Goal: Entertainment & Leisure: Consume media (video, audio)

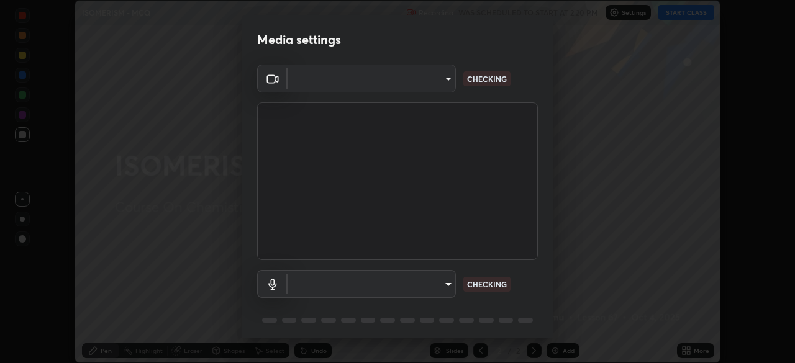
scroll to position [44, 0]
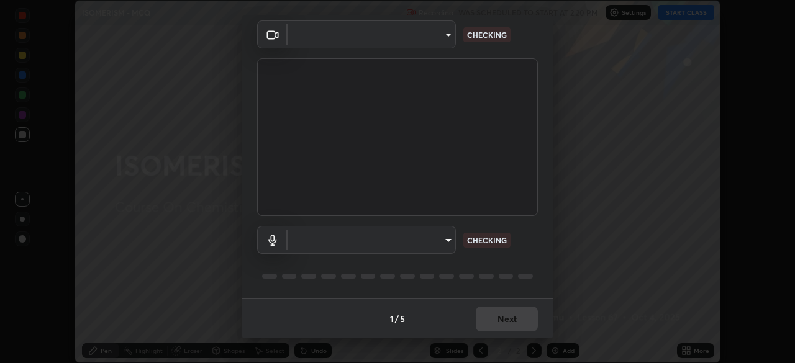
type input "9a713c2cdbe2be7ef93d2d34457ea53c7a2e6abfd87dec32e3c08735988cddce"
type input "default"
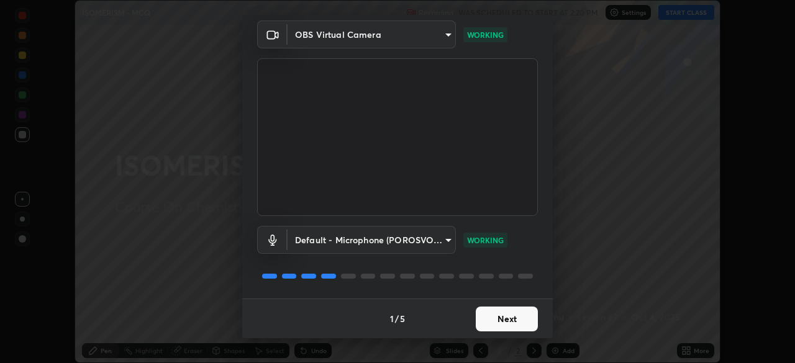
click at [495, 323] on button "Next" at bounding box center [506, 319] width 62 height 25
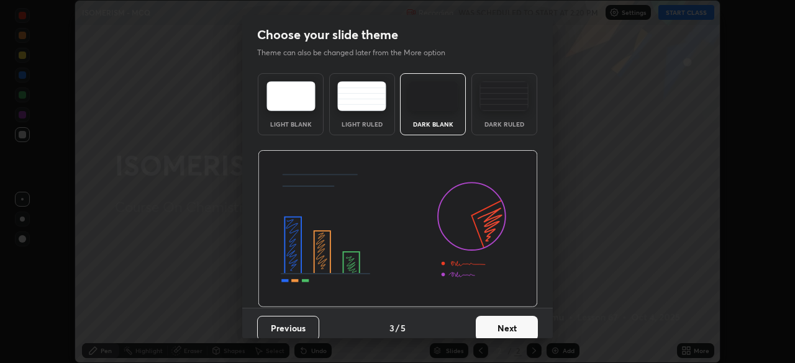
click at [498, 320] on button "Next" at bounding box center [506, 328] width 62 height 25
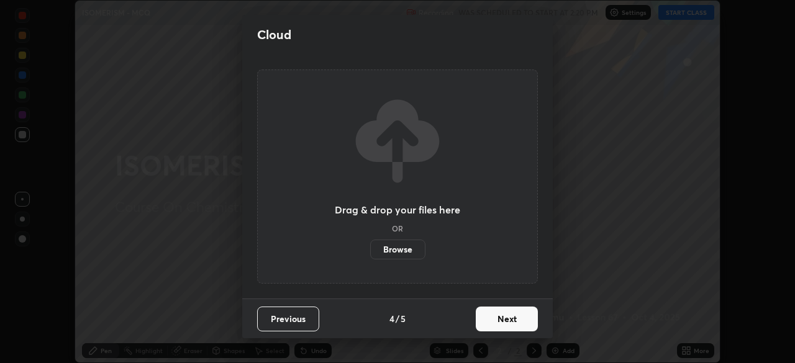
click at [499, 323] on button "Next" at bounding box center [506, 319] width 62 height 25
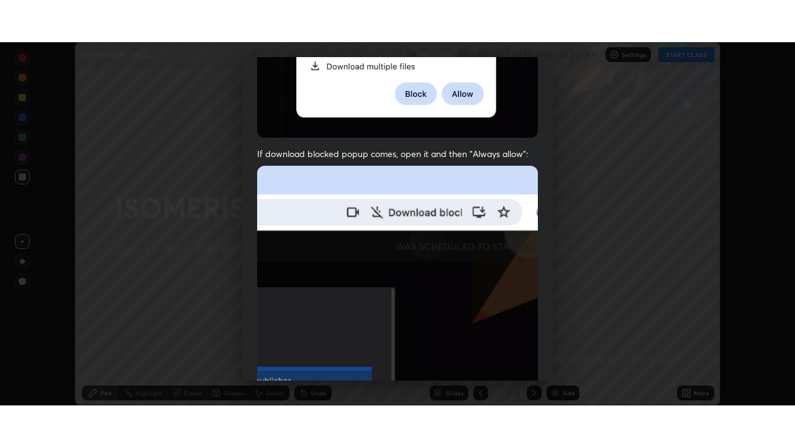
scroll to position [297, 0]
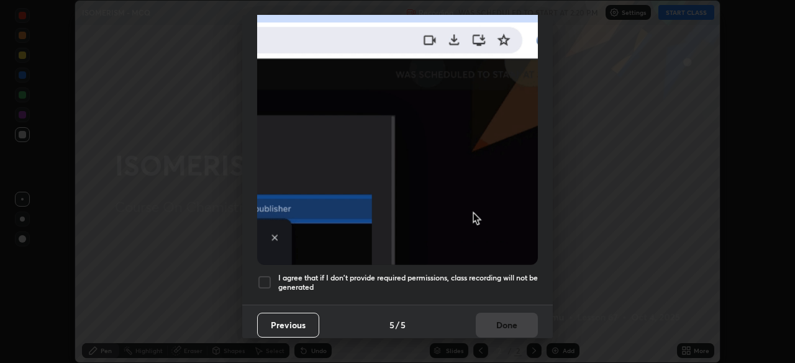
click at [431, 275] on h5 "I agree that if I don't provide required permissions, class recording will not …" at bounding box center [407, 282] width 259 height 19
click at [490, 320] on button "Done" at bounding box center [506, 325] width 62 height 25
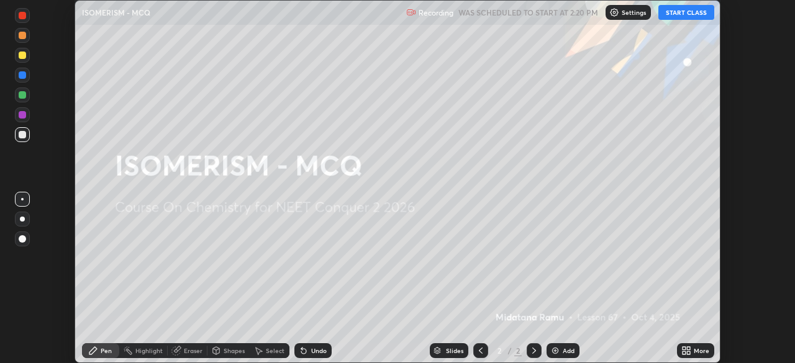
click at [670, 14] on button "START CLASS" at bounding box center [686, 12] width 56 height 15
click at [687, 348] on icon at bounding box center [688, 348] width 3 height 3
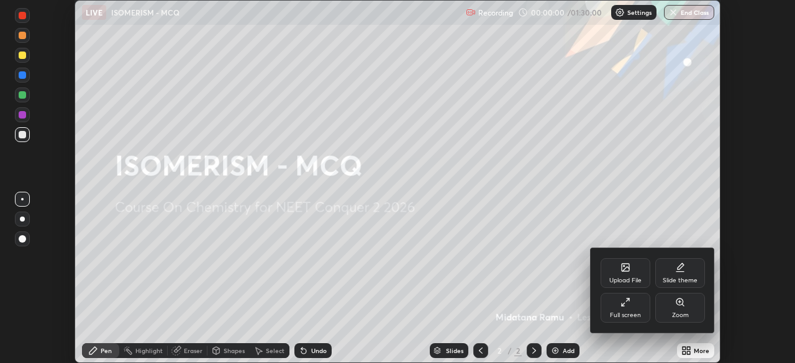
click at [631, 309] on div "Full screen" at bounding box center [625, 308] width 50 height 30
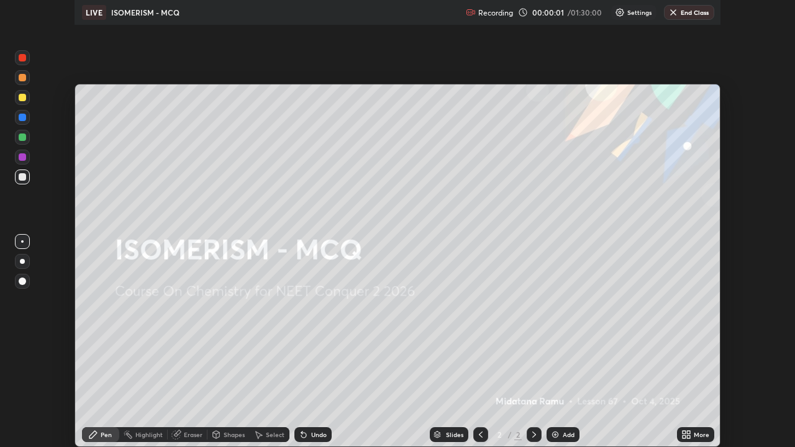
scroll to position [447, 795]
